Goal: Task Accomplishment & Management: Complete application form

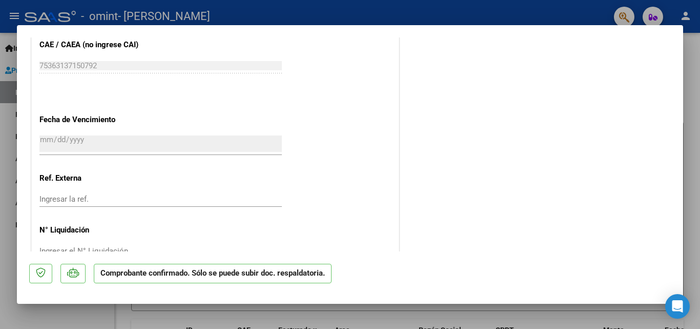
scroll to position [567, 0]
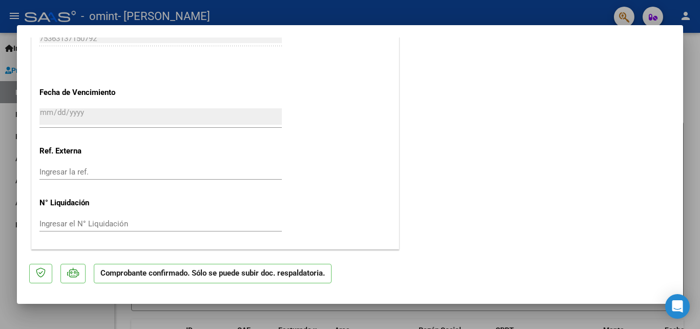
click at [469, 14] on div at bounding box center [350, 164] width 700 height 329
type input "$ 0,00"
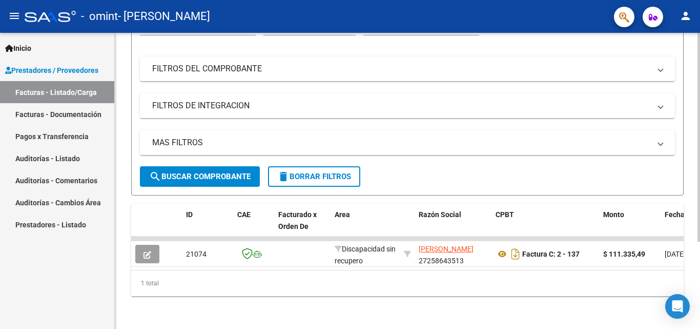
scroll to position [124, 0]
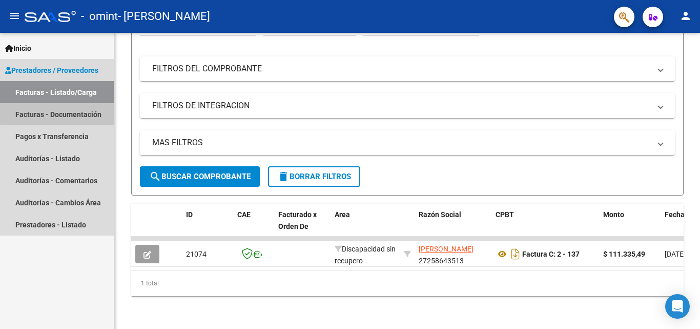
click at [60, 111] on link "Facturas - Documentación" at bounding box center [57, 114] width 114 height 22
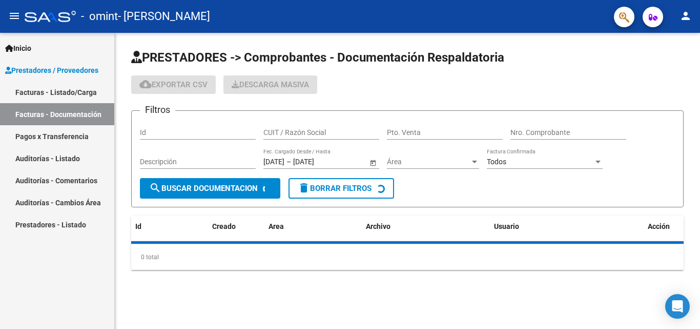
click at [51, 94] on link "Facturas - Listado/Carga" at bounding box center [57, 92] width 114 height 22
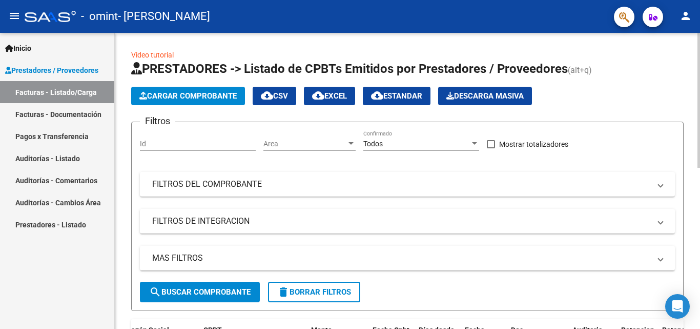
click at [175, 98] on span "Cargar Comprobante" at bounding box center [187, 95] width 97 height 9
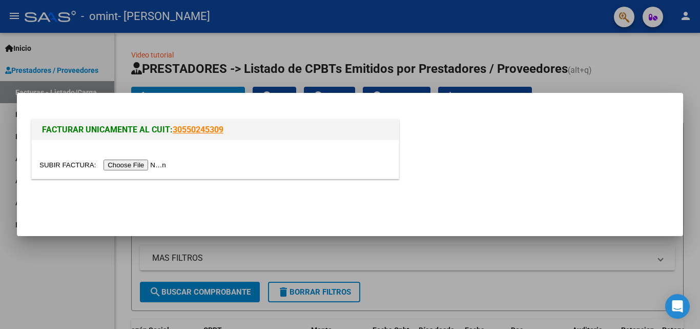
click at [135, 166] on input "file" at bounding box center [104, 164] width 130 height 11
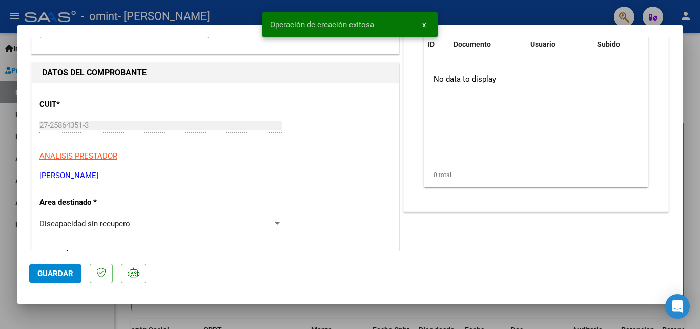
scroll to position [154, 0]
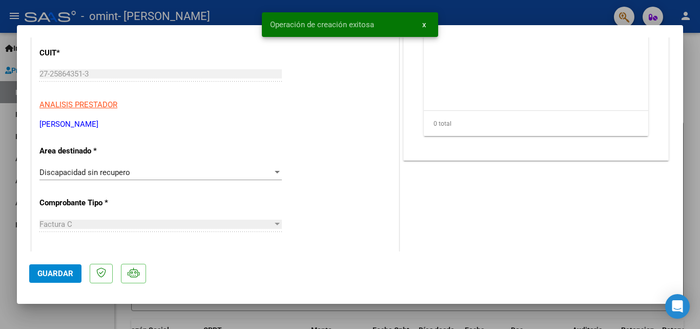
click at [202, 172] on div "Discapacidad sin recupero" at bounding box center [155, 172] width 233 height 9
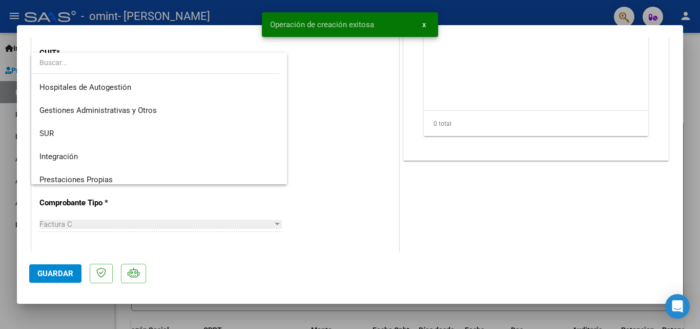
scroll to position [76, 0]
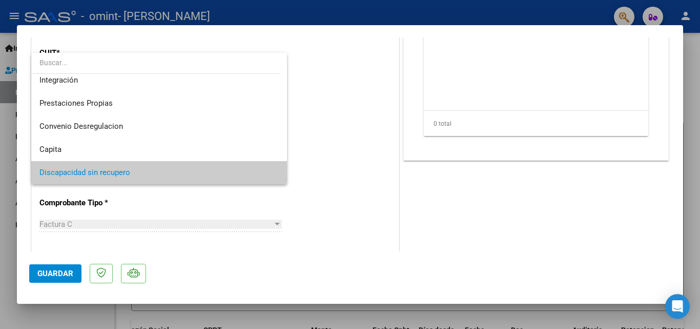
click at [358, 98] on div at bounding box center [350, 164] width 700 height 329
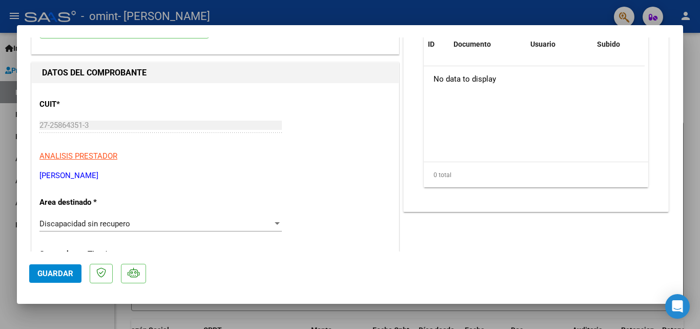
scroll to position [154, 0]
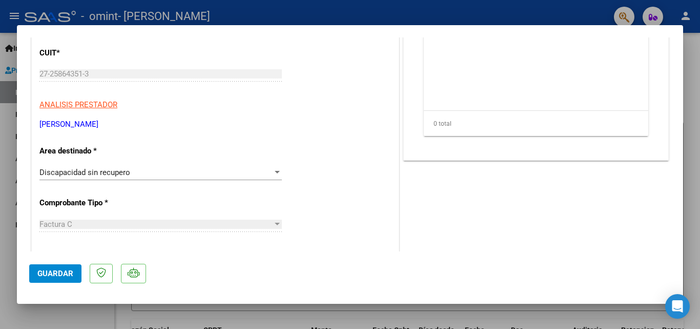
click at [274, 170] on div at bounding box center [277, 172] width 9 height 8
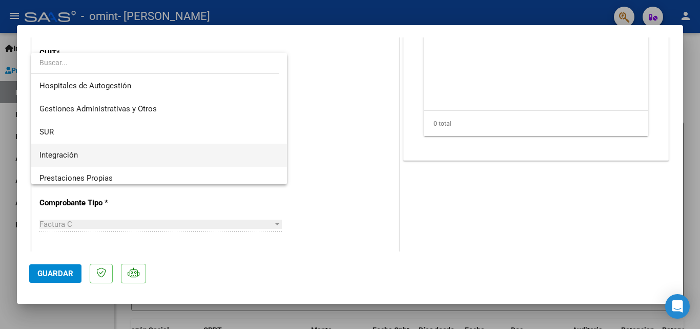
scroll to position [0, 0]
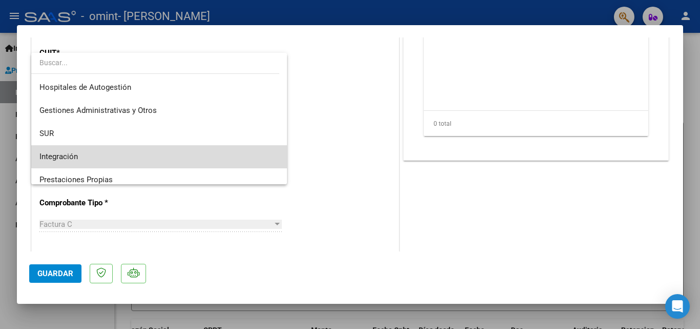
click at [174, 146] on span "Integración" at bounding box center [158, 156] width 239 height 23
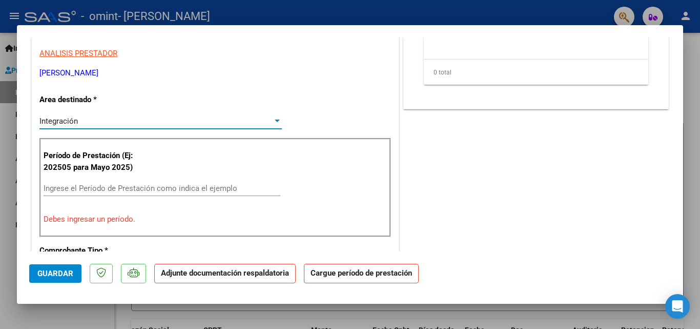
scroll to position [256, 0]
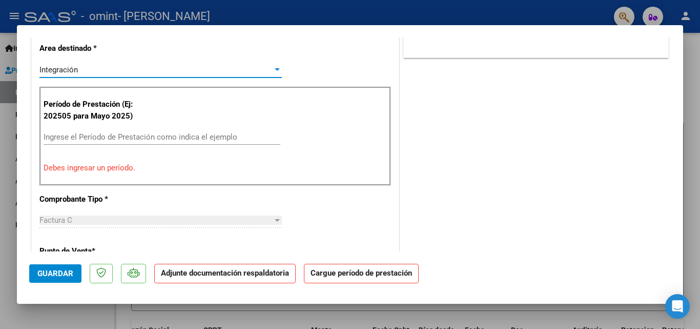
click at [160, 138] on input "Ingrese el Período de Prestación como indica el ejemplo" at bounding box center [162, 136] width 237 height 9
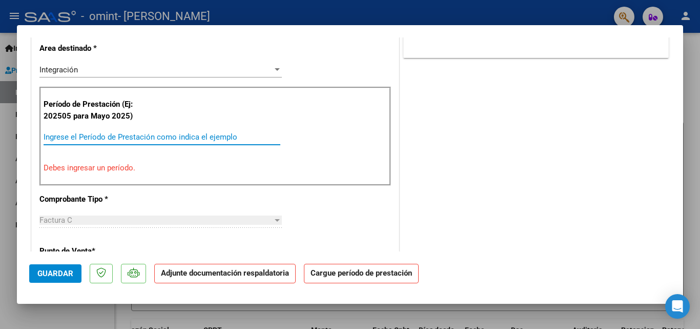
click at [605, 97] on div "COMENTARIOS Comentarios del Prestador / Gerenciador: DOCUMENTACIÓN RESPALDATORI…" at bounding box center [536, 245] width 270 height 906
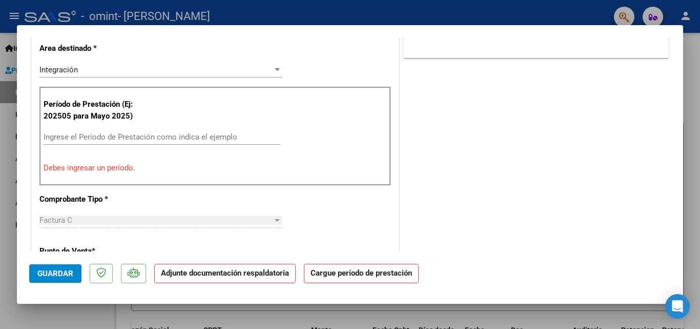
click at [186, 140] on input "Ingrese el Período de Prestación como indica el ejemplo" at bounding box center [162, 136] width 237 height 9
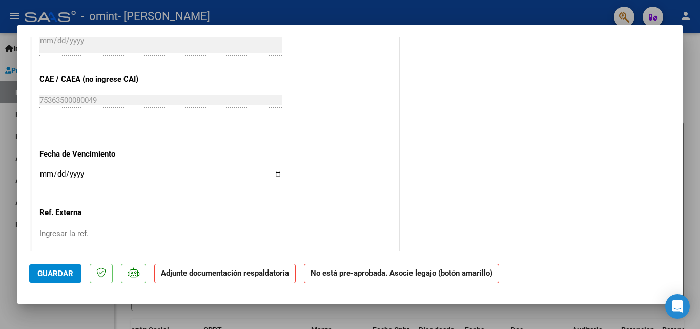
scroll to position [666, 0]
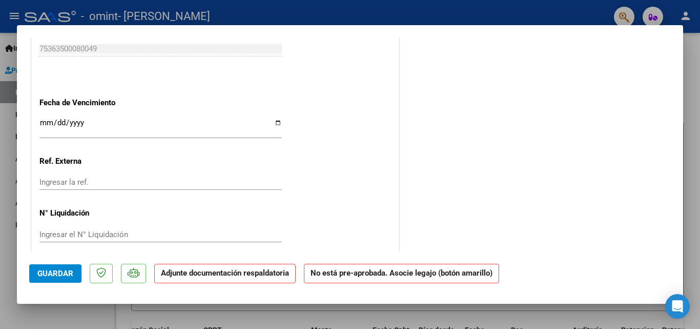
type input "202508"
click at [43, 120] on input "Ingresar la fecha" at bounding box center [160, 126] width 242 height 16
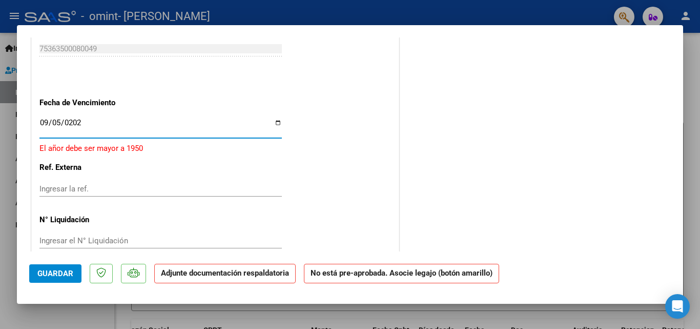
type input "[DATE]"
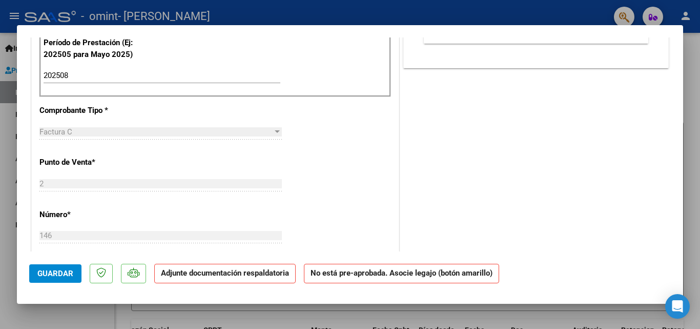
scroll to position [472, 0]
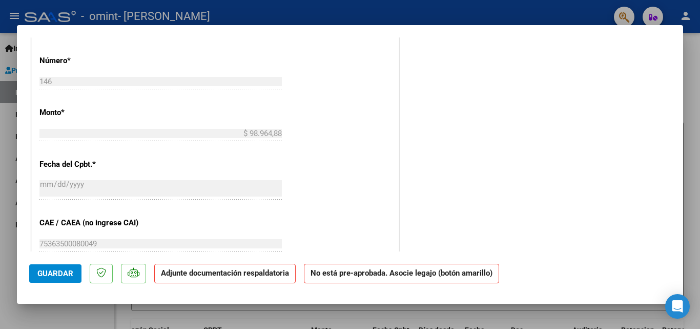
click at [45, 274] on span "Guardar" at bounding box center [55, 273] width 36 height 9
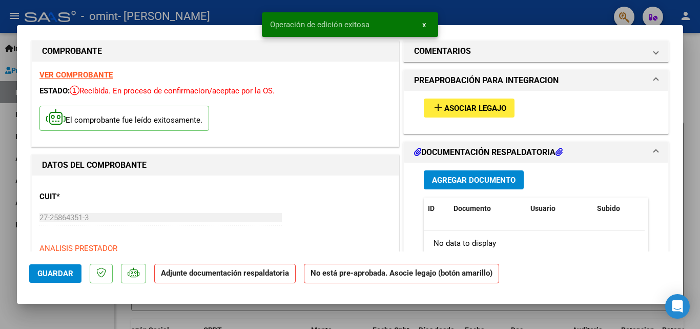
scroll to position [0, 0]
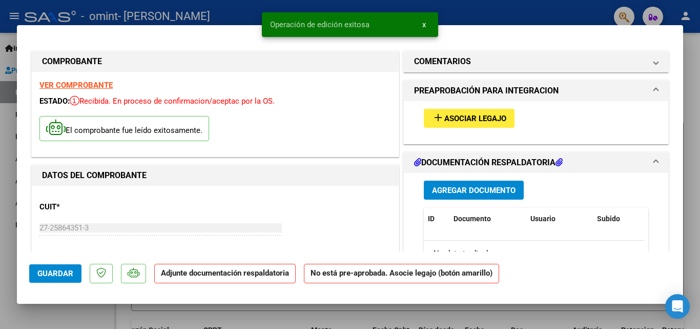
click at [470, 119] on span "Asociar Legajo" at bounding box center [475, 118] width 62 height 9
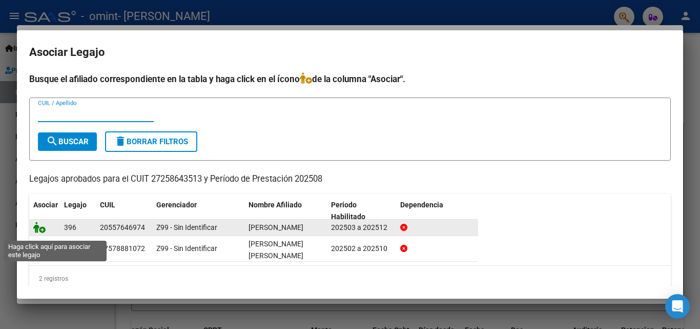
click at [39, 230] on icon at bounding box center [39, 226] width 12 height 11
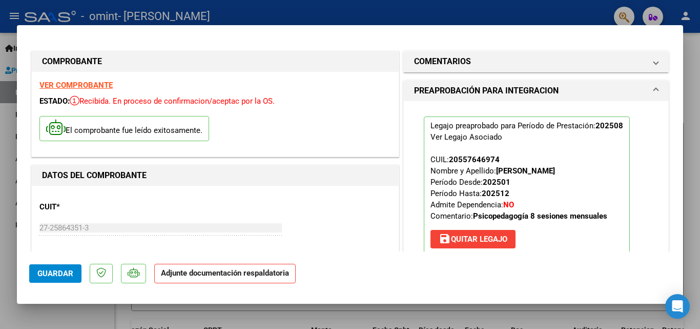
scroll to position [154, 0]
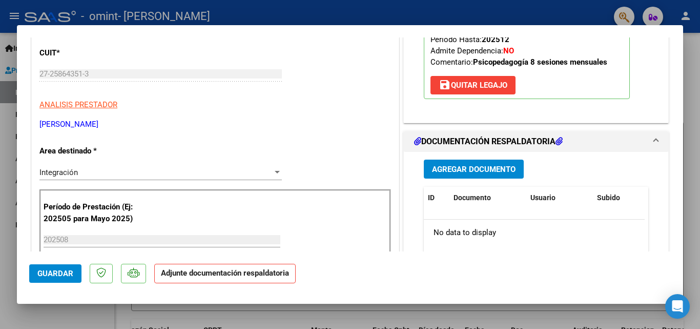
click at [473, 174] on span "Agregar Documento" at bounding box center [474, 169] width 84 height 9
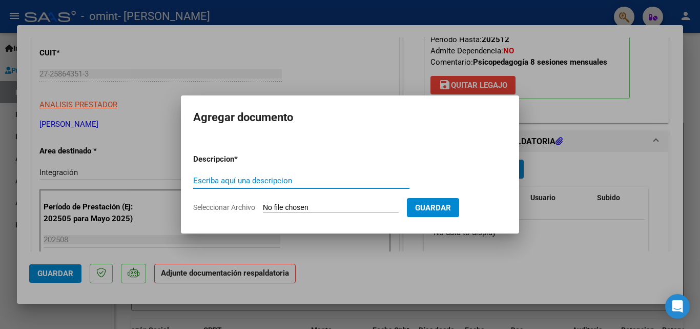
click at [300, 177] on input "Escriba aquí una descripcion" at bounding box center [301, 180] width 216 height 9
click at [284, 209] on input "Seleccionar Archivo" at bounding box center [331, 208] width 136 height 10
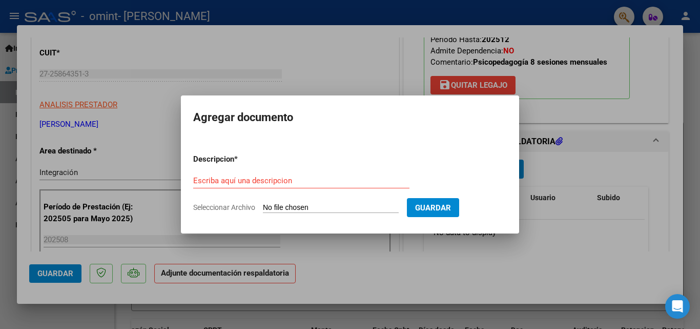
type input "C:\fakepath\[PERSON_NAME] 08-2025.pdf"
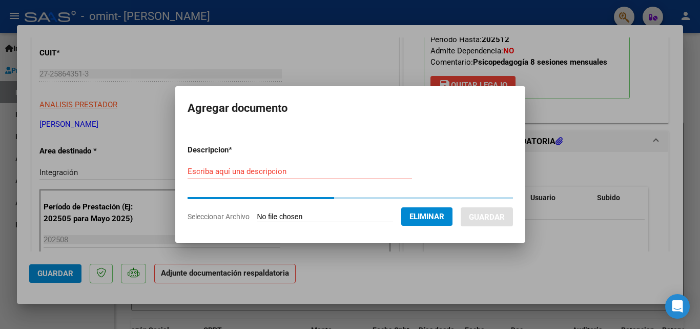
click at [236, 174] on input "Escriba aquí una descripcion" at bounding box center [300, 171] width 225 height 9
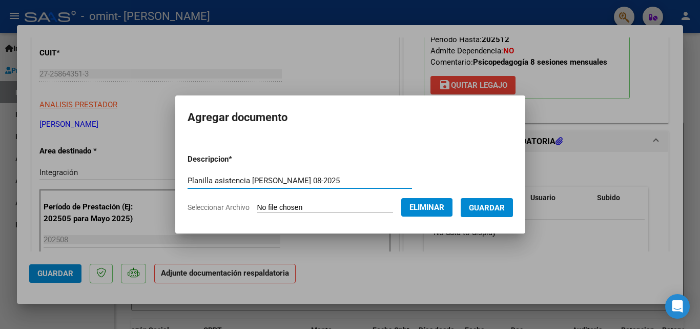
type input "Planilla asistencia [PERSON_NAME] 08-2025"
click at [485, 203] on span "Guardar" at bounding box center [487, 207] width 36 height 9
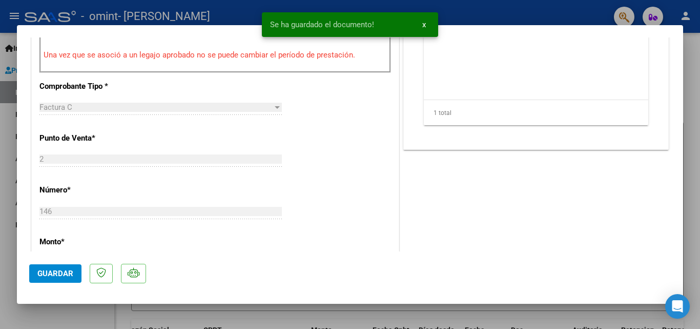
scroll to position [410, 0]
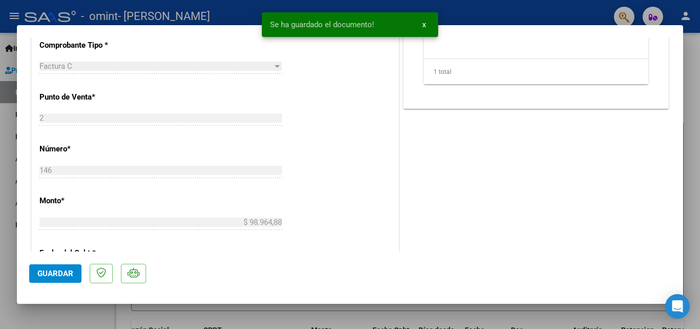
click at [44, 278] on button "Guardar" at bounding box center [55, 273] width 52 height 18
click at [482, 12] on div at bounding box center [350, 164] width 700 height 329
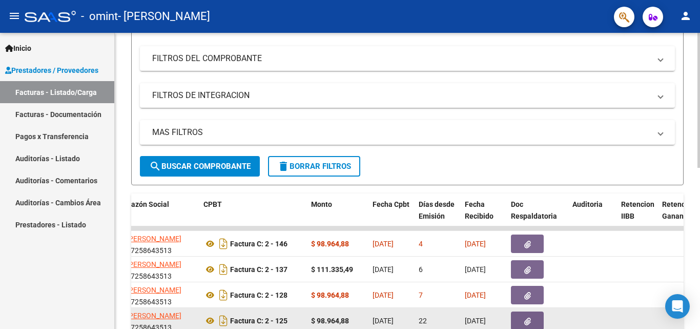
scroll to position [98, 0]
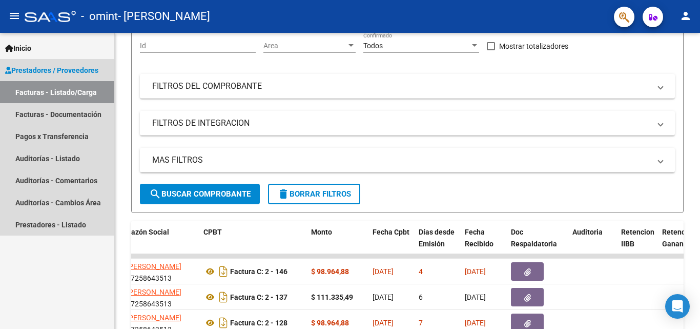
click at [65, 74] on span "Prestadores / Proveedores" at bounding box center [51, 70] width 93 height 11
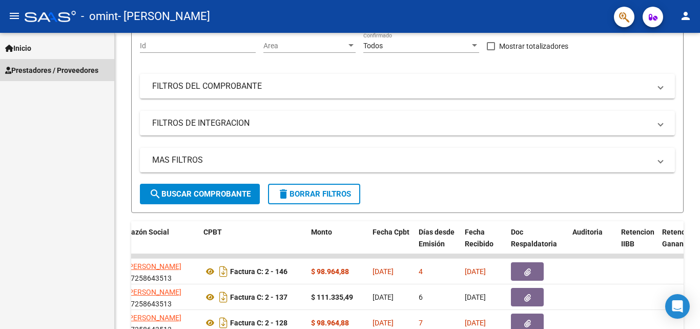
click at [65, 74] on span "Prestadores / Proveedores" at bounding box center [51, 70] width 93 height 11
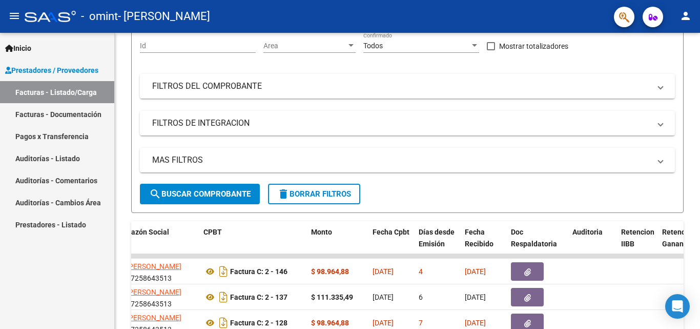
click at [54, 90] on link "Facturas - Listado/Carga" at bounding box center [57, 92] width 114 height 22
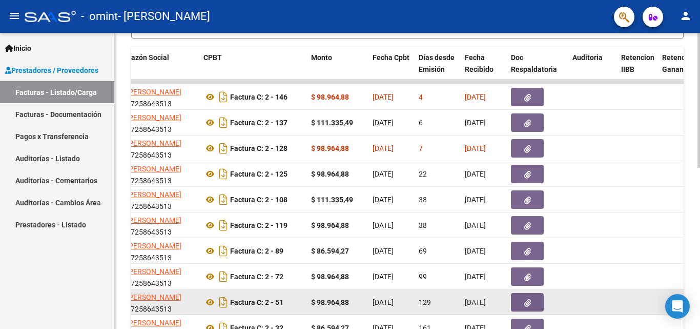
scroll to position [354, 0]
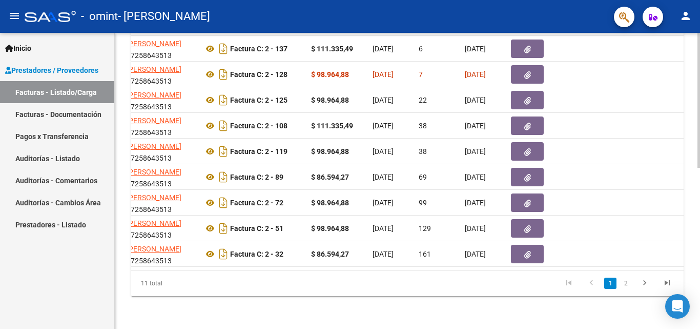
drag, startPoint x: 302, startPoint y: 259, endPoint x: 410, endPoint y: 260, distance: 107.1
click at [410, 260] on datatable-body "21261 Integración [PERSON_NAME] 27258643513 Factura C: 2 - 146 $ 98.964,88 [DAT…" at bounding box center [407, 138] width 553 height 264
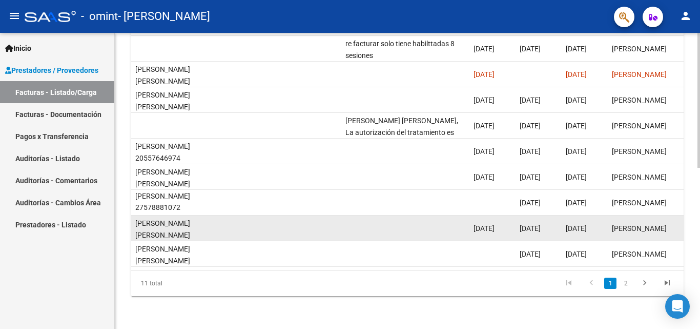
scroll to position [303, 0]
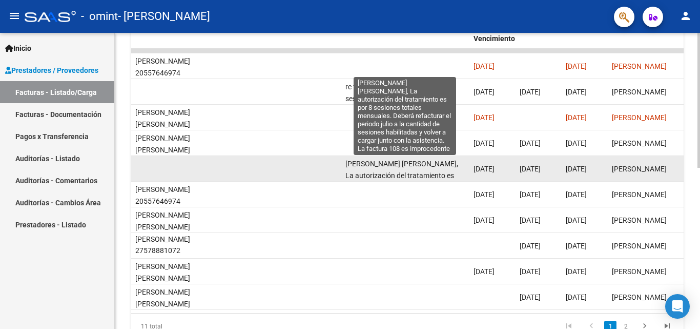
click at [392, 176] on span "[PERSON_NAME] [PERSON_NAME], La autorización del tratamiento es por 8 sesiones …" at bounding box center [403, 204] width 116 height 90
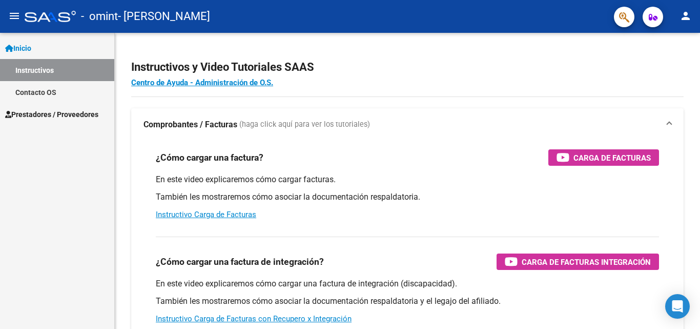
click at [36, 113] on span "Prestadores / Proveedores" at bounding box center [51, 114] width 93 height 11
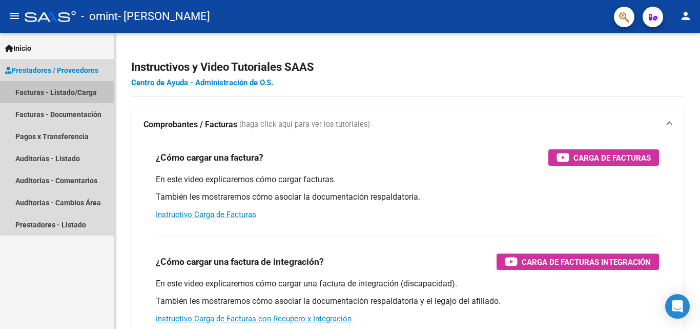
click at [40, 90] on link "Facturas - Listado/Carga" at bounding box center [57, 92] width 114 height 22
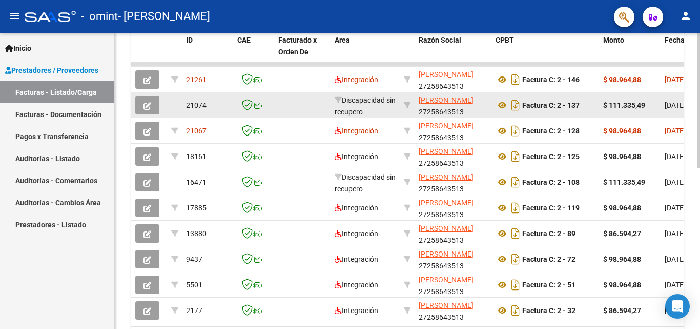
scroll to position [341, 0]
